Goal: Information Seeking & Learning: Learn about a topic

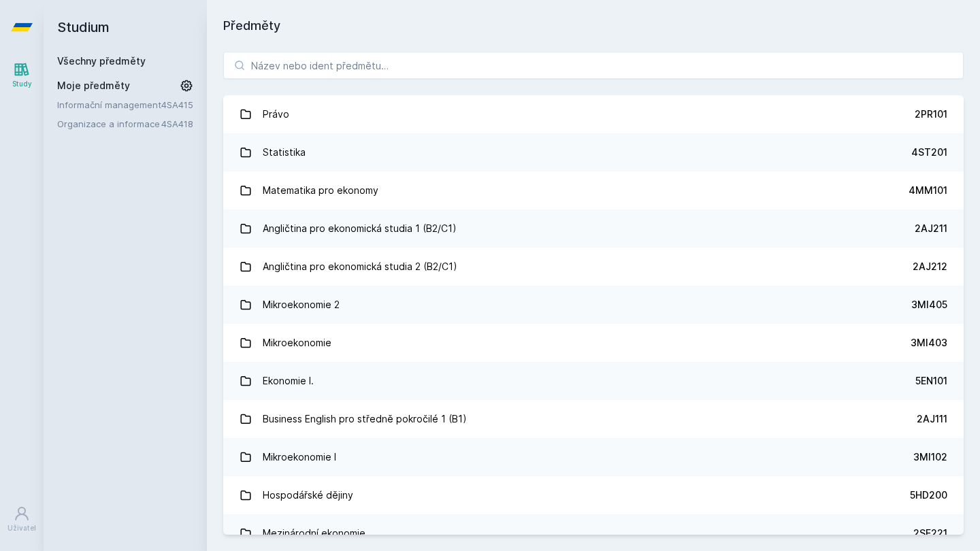
click at [118, 100] on link "Informační management" at bounding box center [109, 105] width 104 height 14
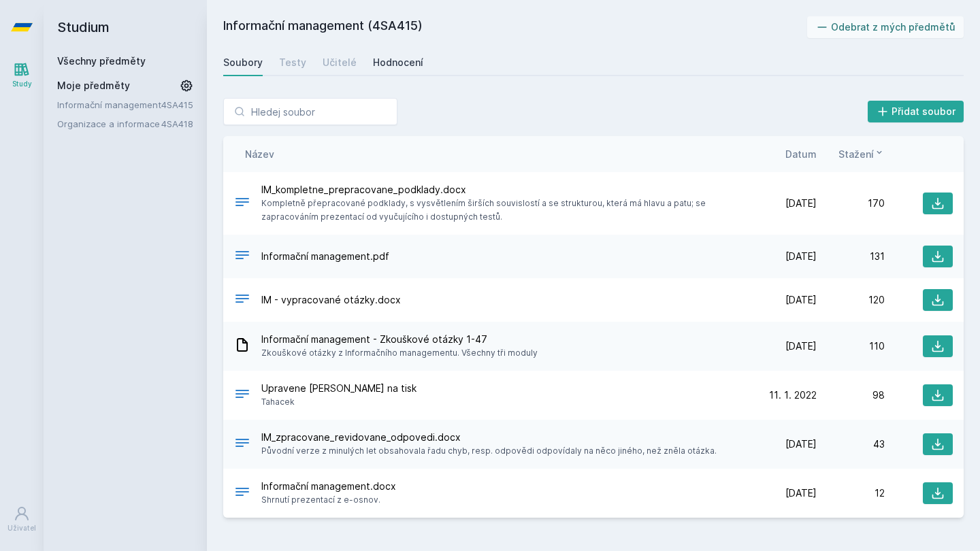
click at [373, 64] on div "Hodnocení" at bounding box center [398, 63] width 50 height 14
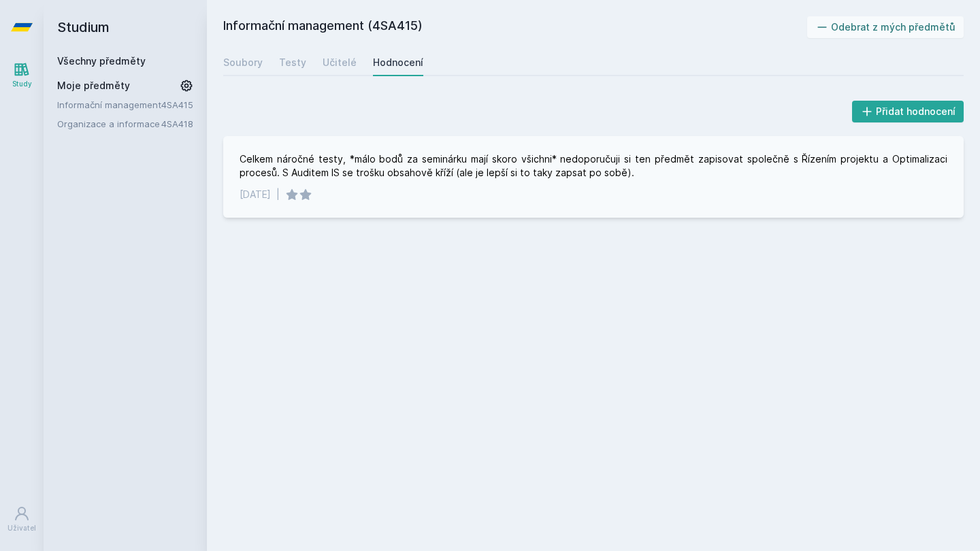
click at [406, 172] on div "Celkem náročné testy, *málo bodů za seminárku mají skoro všichni* nedoporučuji …" at bounding box center [592, 165] width 707 height 27
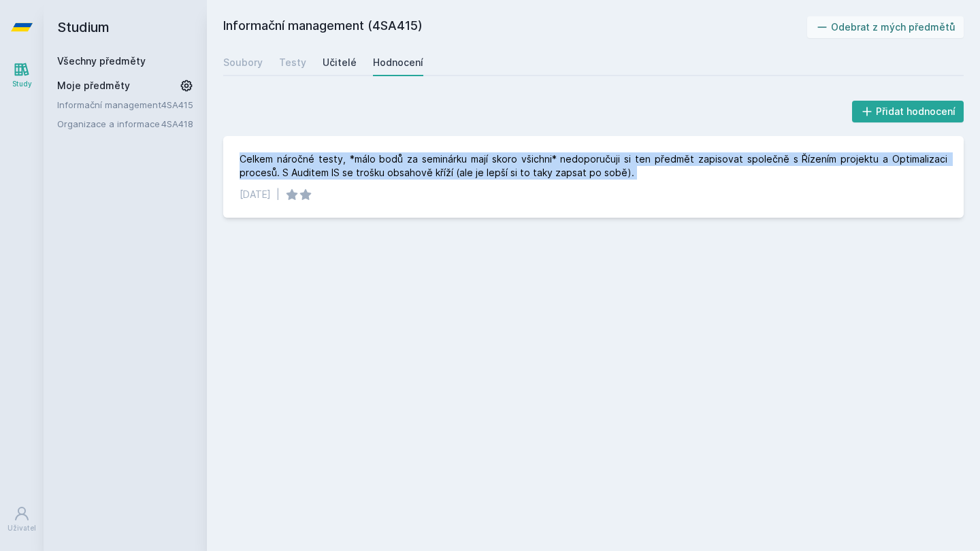
click at [344, 71] on link "Učitelé" at bounding box center [339, 62] width 34 height 27
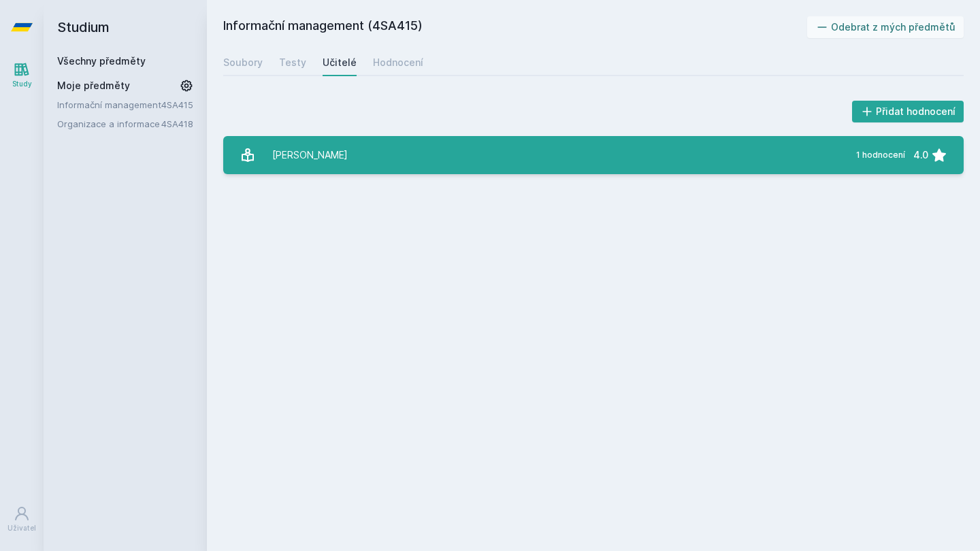
click at [337, 163] on div "[PERSON_NAME]" at bounding box center [310, 154] width 76 height 27
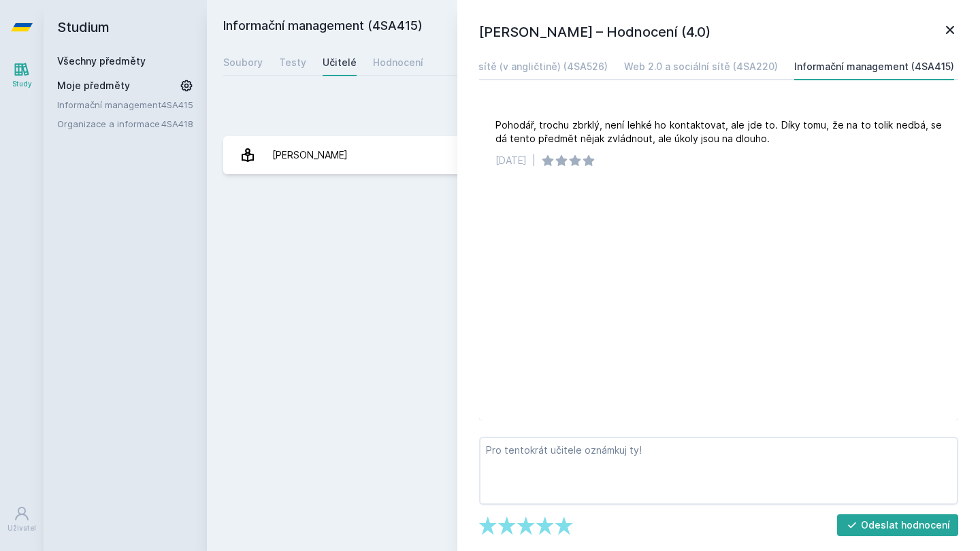
click at [377, 371] on div "Informační management (4SA415) Odebrat z mých předmětů [GEOGRAPHIC_DATA] Testy …" at bounding box center [593, 275] width 740 height 518
click at [949, 33] on icon at bounding box center [949, 30] width 16 height 16
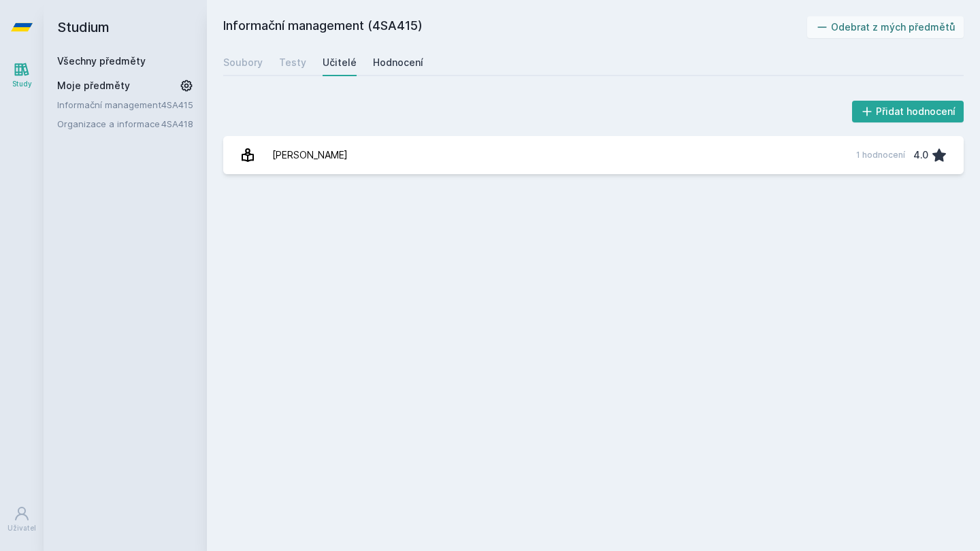
click at [407, 68] on div "Hodnocení" at bounding box center [398, 63] width 50 height 14
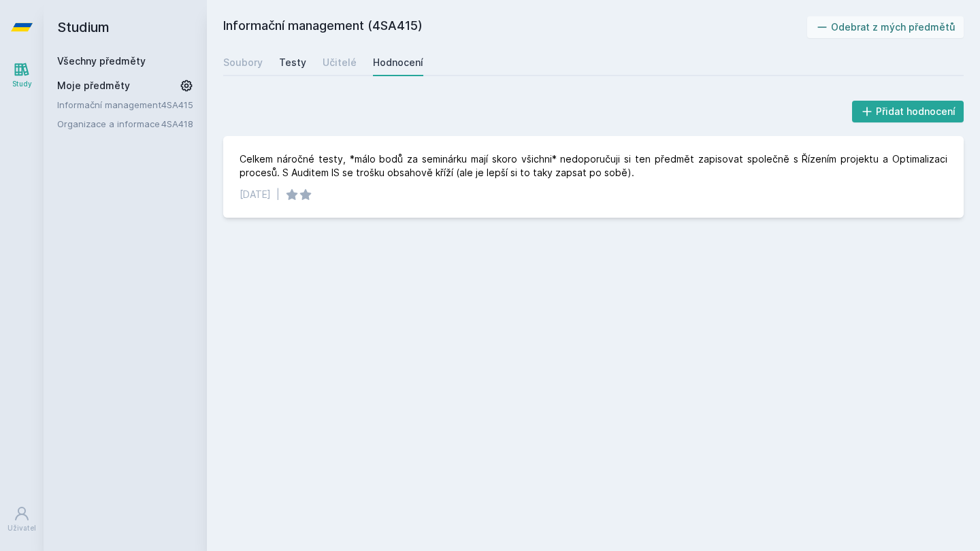
click at [290, 69] on link "Testy" at bounding box center [292, 62] width 27 height 27
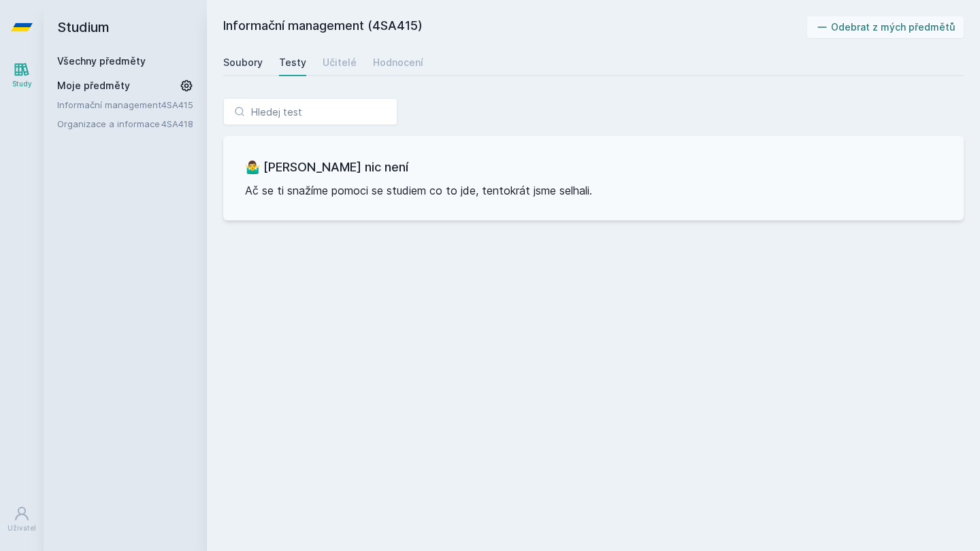
click at [249, 59] on div "Soubory" at bounding box center [242, 63] width 39 height 14
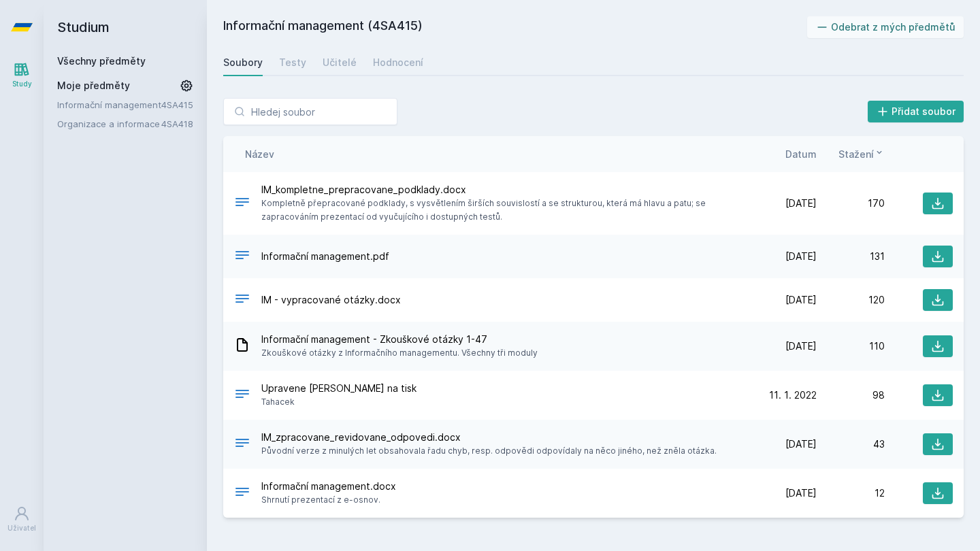
click at [414, 339] on span "Informační management - Zkouškové otázky 1-47" at bounding box center [399, 340] width 276 height 14
click at [408, 388] on span "Upravene [PERSON_NAME] na tisk" at bounding box center [338, 389] width 155 height 14
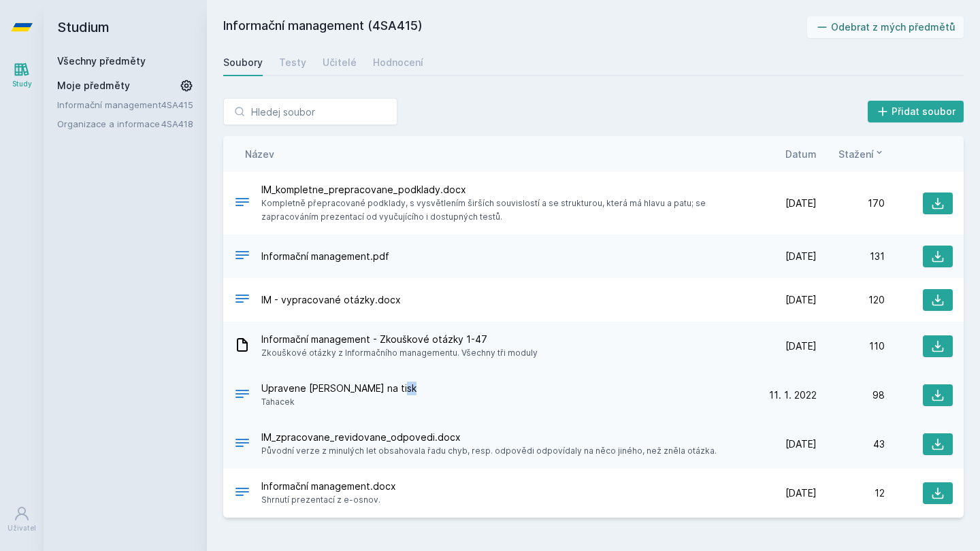
click at [408, 388] on span "Upravene [PERSON_NAME] na tisk" at bounding box center [338, 389] width 155 height 14
click at [410, 437] on span "IM_zpracovane_revidovane_odpovedi.docx" at bounding box center [488, 438] width 455 height 14
click at [384, 488] on span "Informační management.docx" at bounding box center [328, 487] width 135 height 14
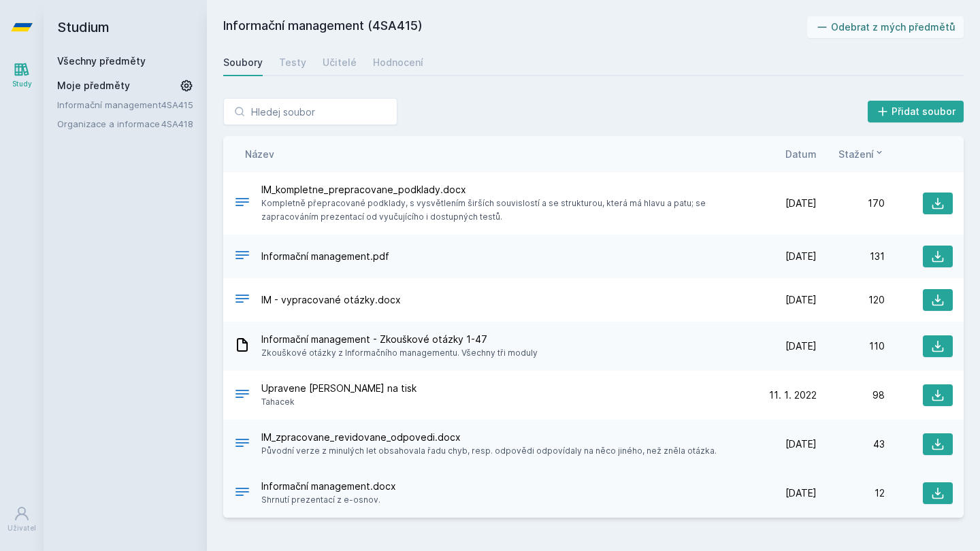
click at [384, 488] on span "Informační management.docx" at bounding box center [328, 487] width 135 height 14
click at [412, 213] on span "Kompletně přepracované podklady, s vysvětlením širších souvislostí a se struktu…" at bounding box center [502, 210] width 482 height 27
click at [942, 202] on icon at bounding box center [938, 204] width 14 height 14
click at [939, 302] on icon at bounding box center [938, 300] width 14 height 14
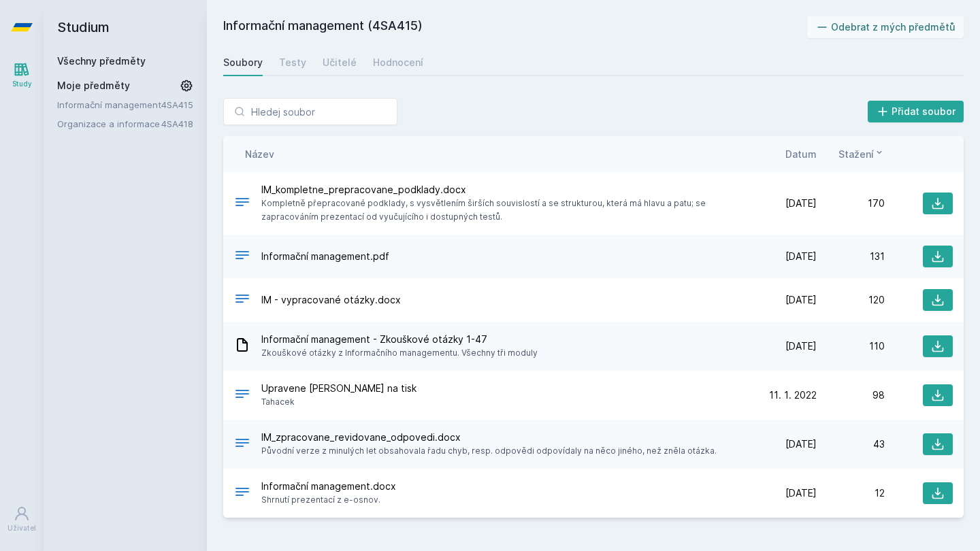
click at [88, 57] on link "Všechny předměty" at bounding box center [101, 61] width 88 height 12
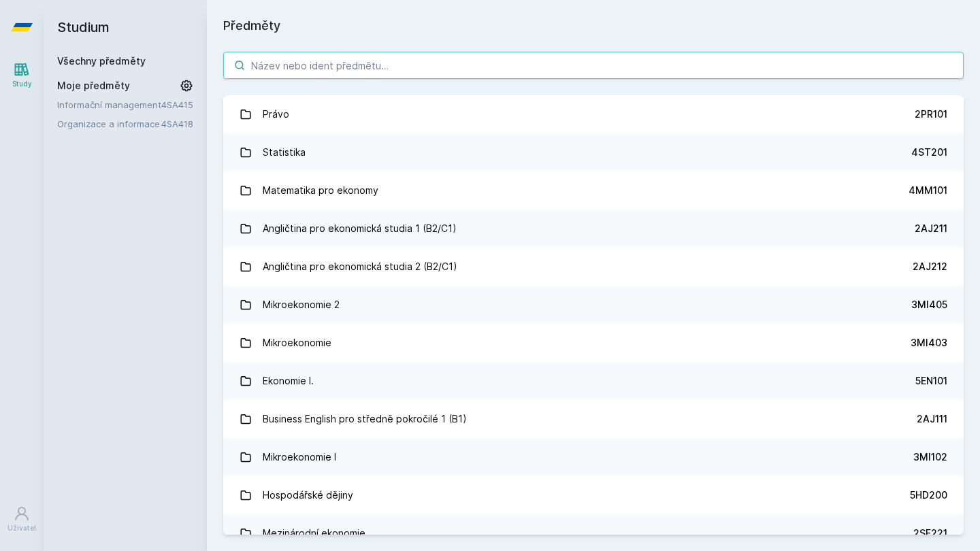
click at [288, 54] on input "search" at bounding box center [593, 65] width 740 height 27
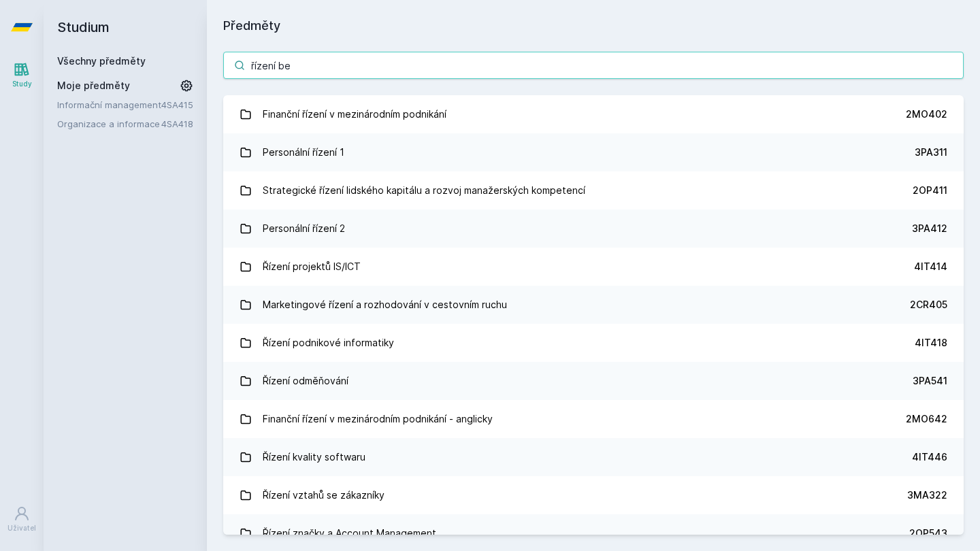
type input "řízení bez"
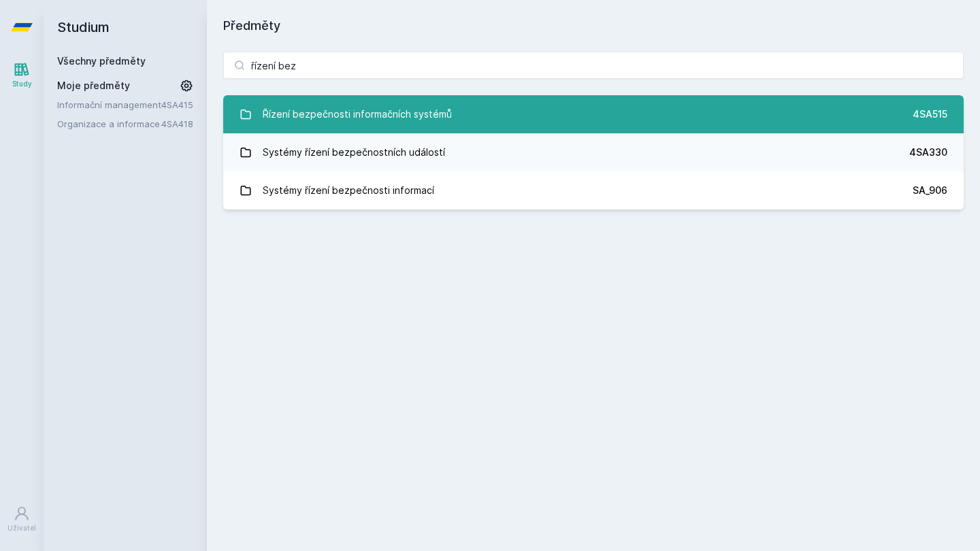
click at [328, 109] on div "Řízení bezpečnosti informačních systémů" at bounding box center [357, 114] width 189 height 27
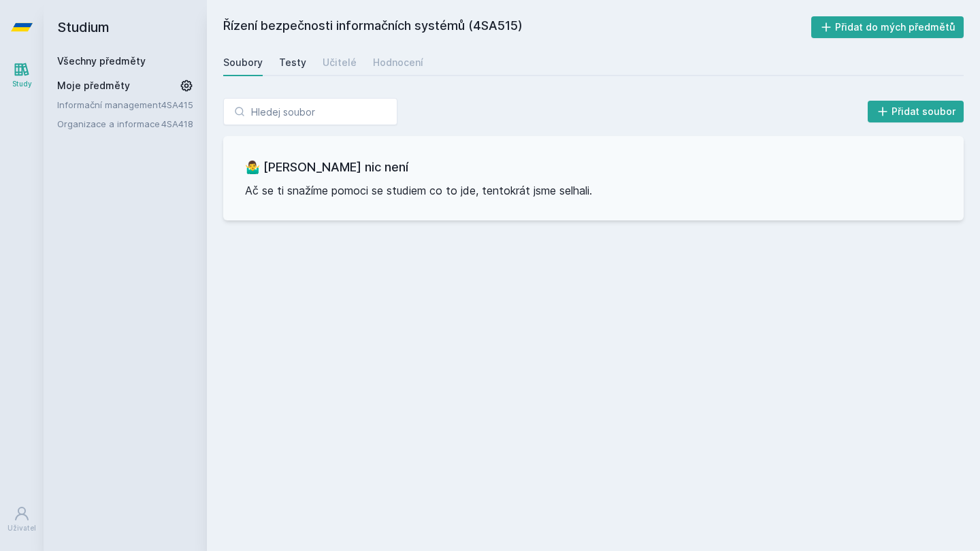
click at [298, 65] on div "Testy" at bounding box center [292, 63] width 27 height 14
click at [333, 67] on div "Učitelé" at bounding box center [339, 63] width 34 height 14
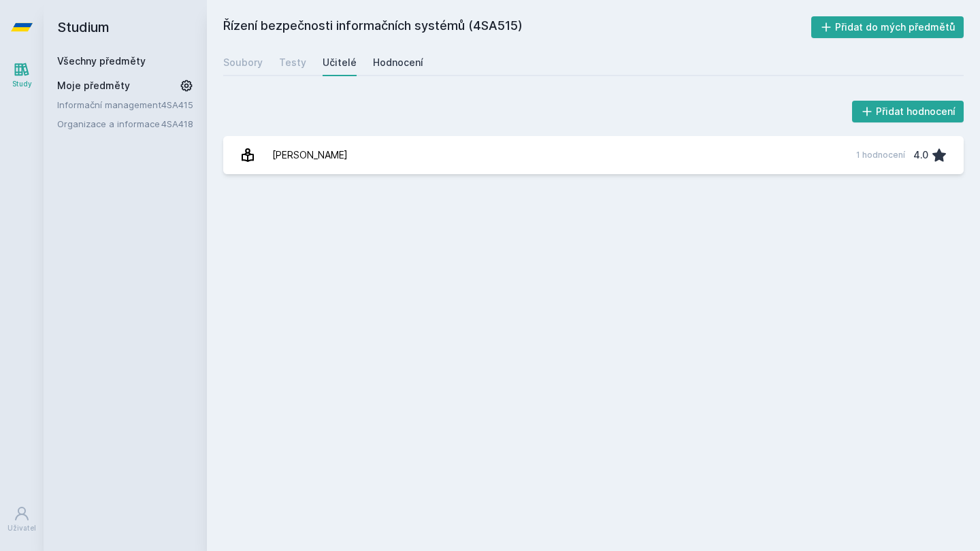
click at [382, 67] on div "Hodnocení" at bounding box center [398, 63] width 50 height 14
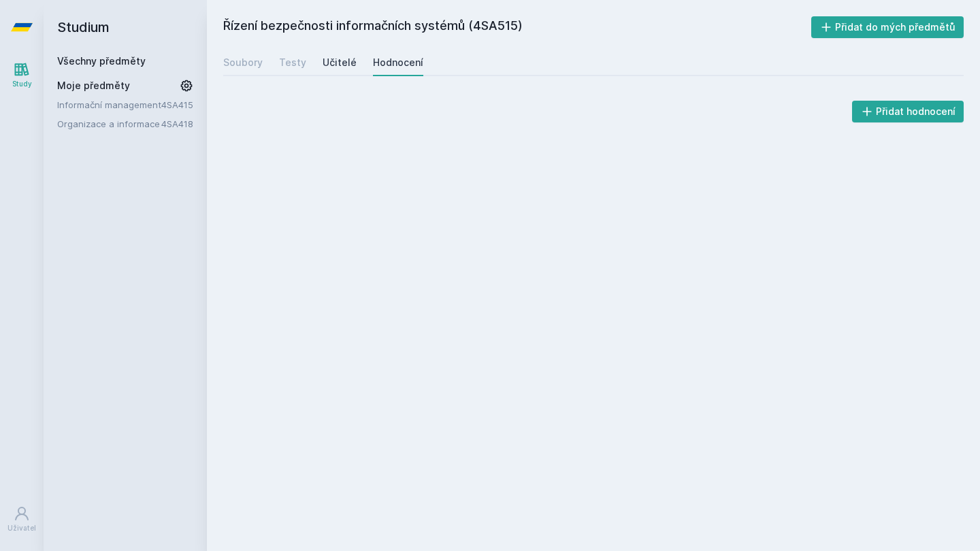
click at [329, 66] on div "Učitelé" at bounding box center [339, 63] width 34 height 14
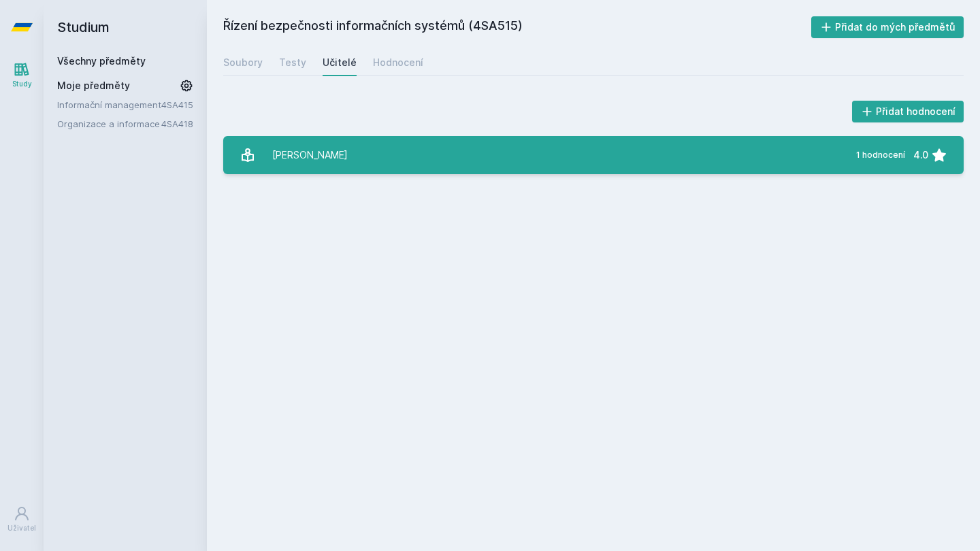
click at [341, 162] on link "[PERSON_NAME] 1 hodnocení 4.0" at bounding box center [593, 155] width 740 height 38
